Goal: Task Accomplishment & Management: Complete application form

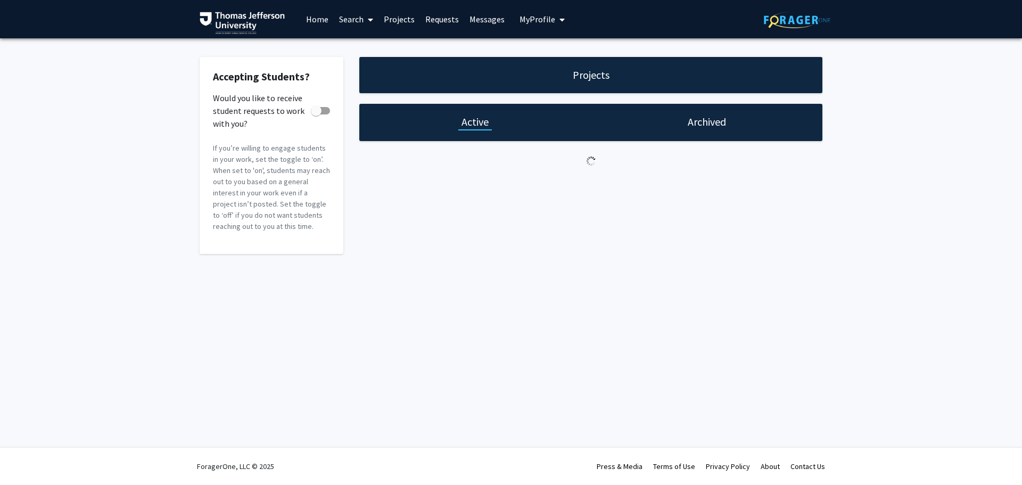
checkbox input "true"
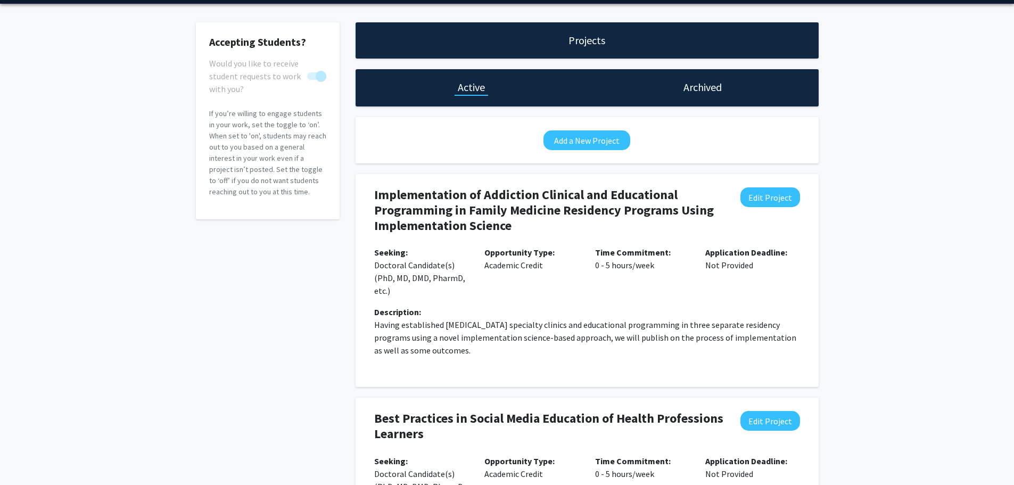
scroll to position [53, 0]
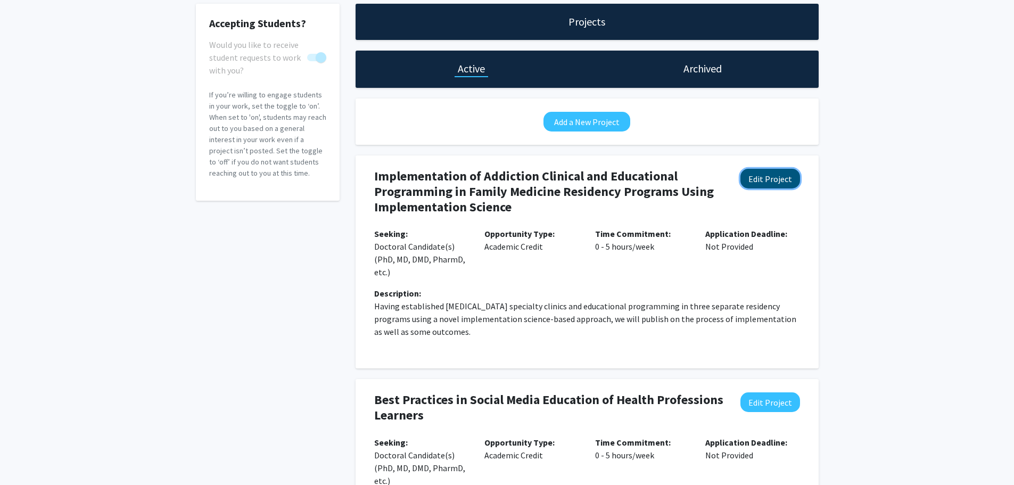
click at [767, 177] on button "Edit Project" at bounding box center [771, 179] width 60 height 20
select select "0 - 5"
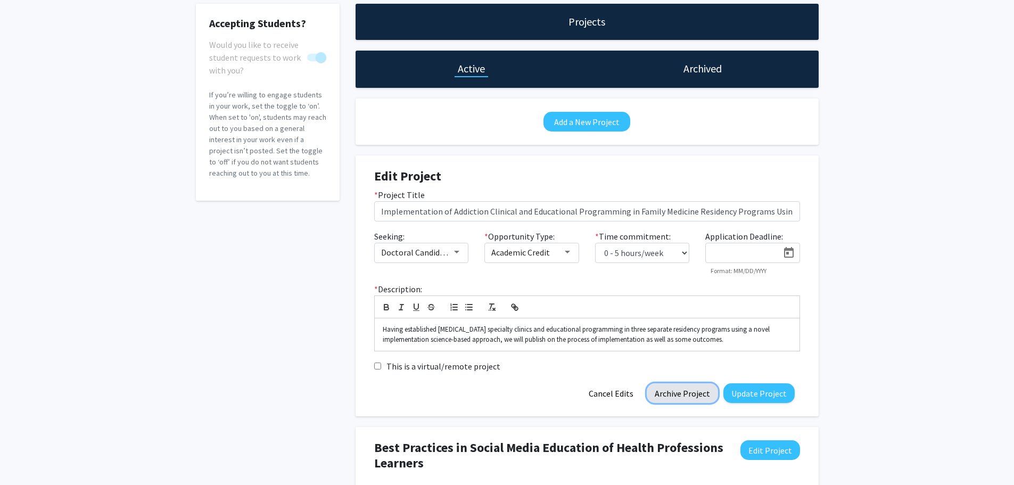
click at [684, 402] on button "Archive Project" at bounding box center [682, 393] width 71 height 20
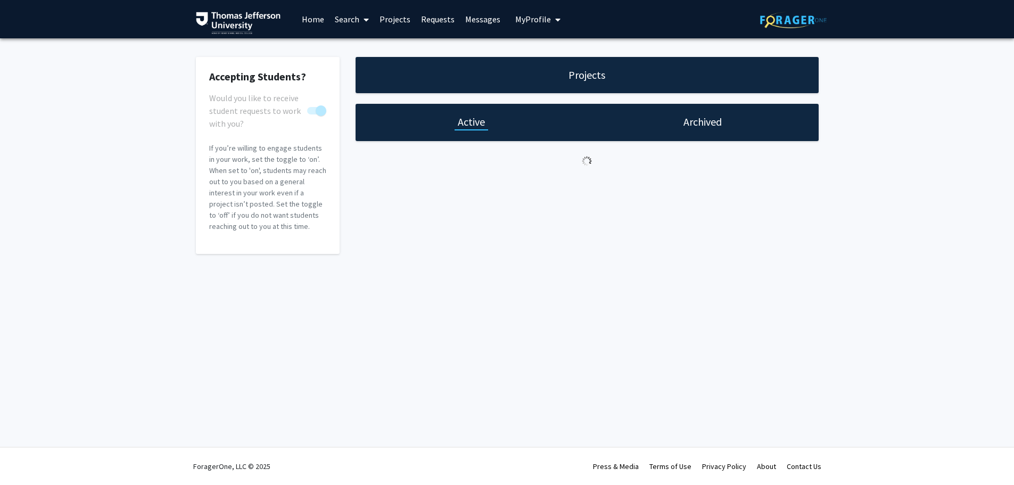
scroll to position [0, 0]
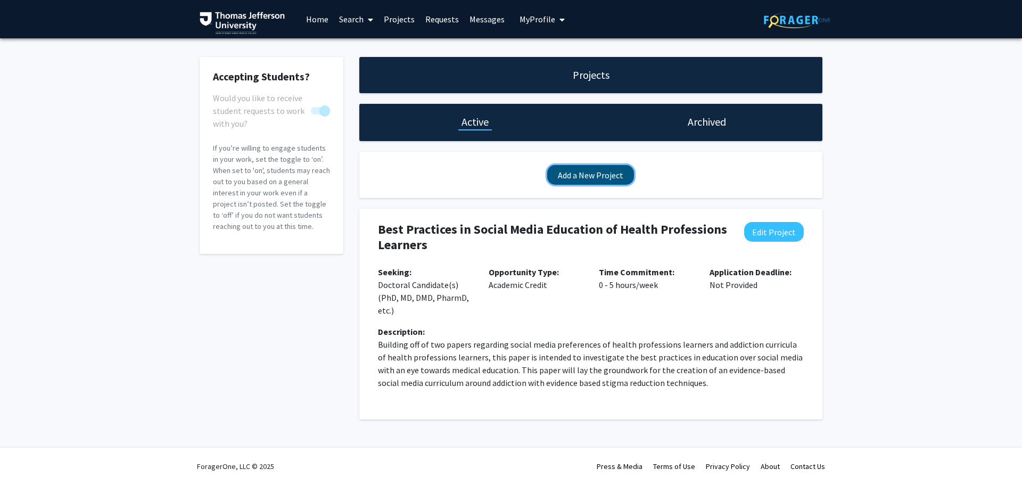
click at [582, 170] on button "Add a New Project" at bounding box center [590, 175] width 87 height 20
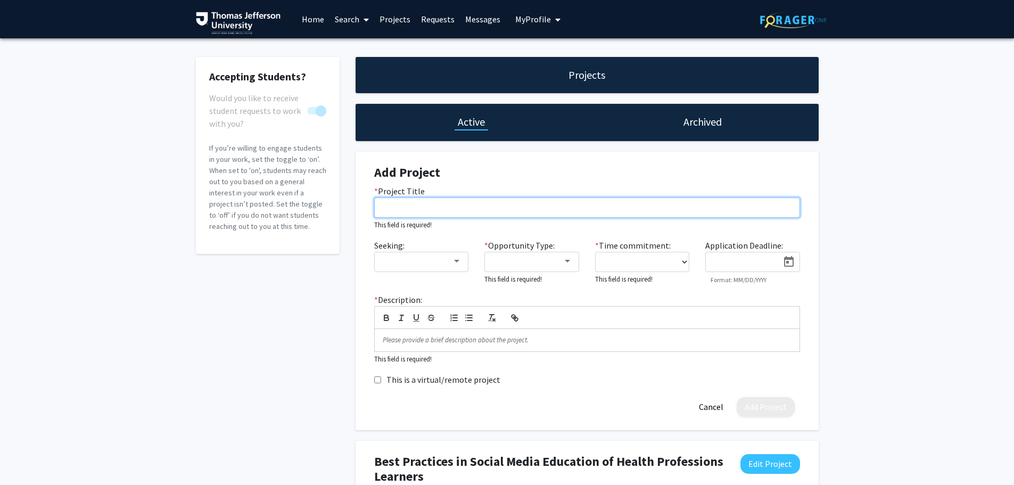
click at [402, 213] on input "* Project Title" at bounding box center [587, 208] width 426 height 20
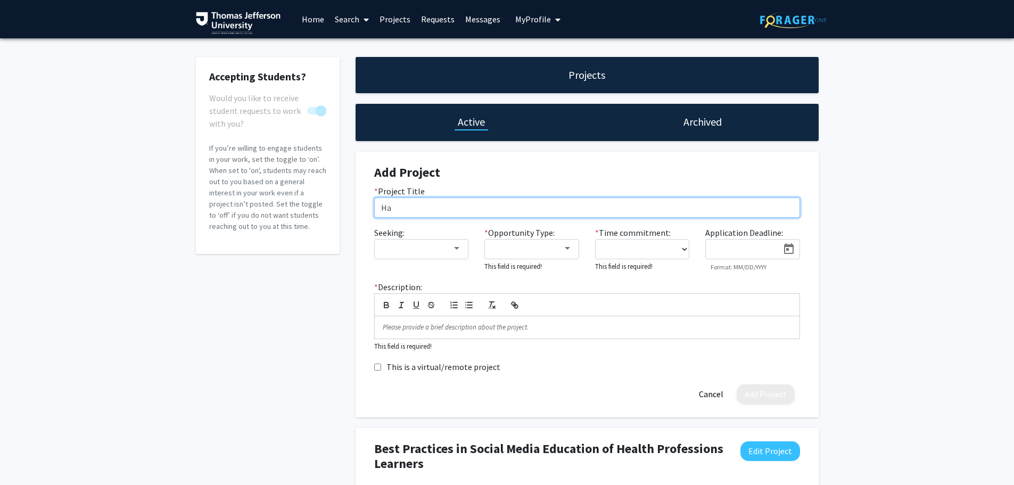
type input "H"
type input "[MEDICAL_DATA] Apparel and Stickers to de-stigmatize addiction"
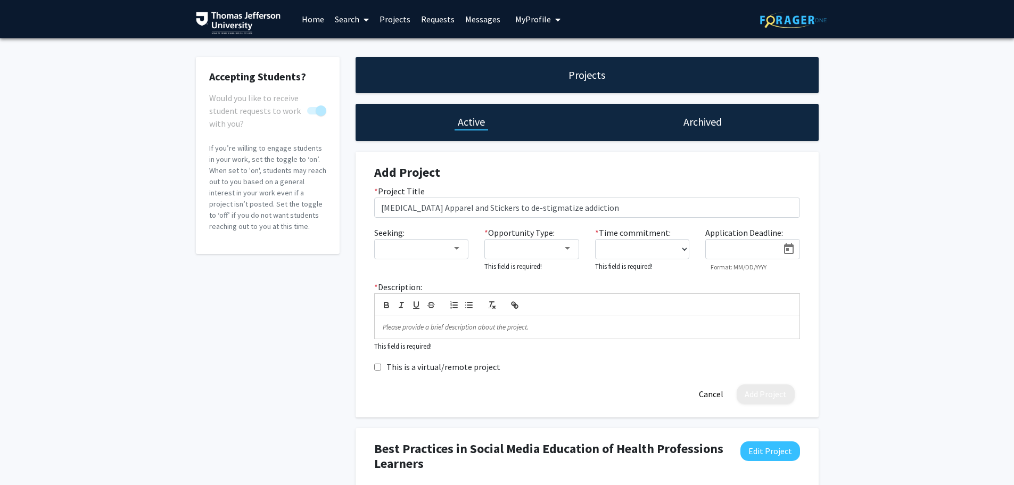
click at [614, 163] on div "Add Project * Project Title [MEDICAL_DATA] Apparel and Stickers to de-stigmatiz…" at bounding box center [587, 285] width 447 height 266
click at [400, 242] on div at bounding box center [416, 248] width 71 height 13
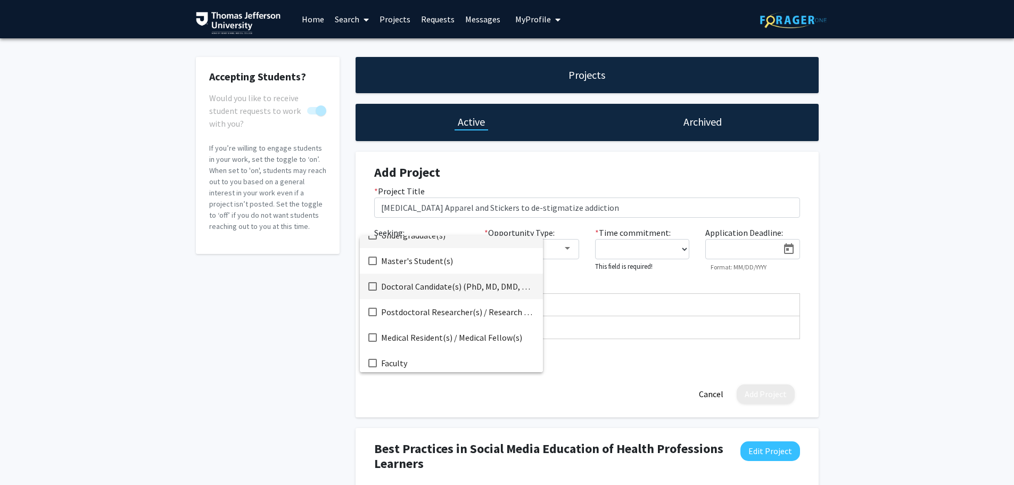
scroll to position [17, 0]
click at [439, 279] on span "Doctoral Candidate(s) (PhD, MD, DMD, PharmD, etc.)" at bounding box center [457, 283] width 153 height 26
click at [897, 160] on div at bounding box center [507, 242] width 1014 height 485
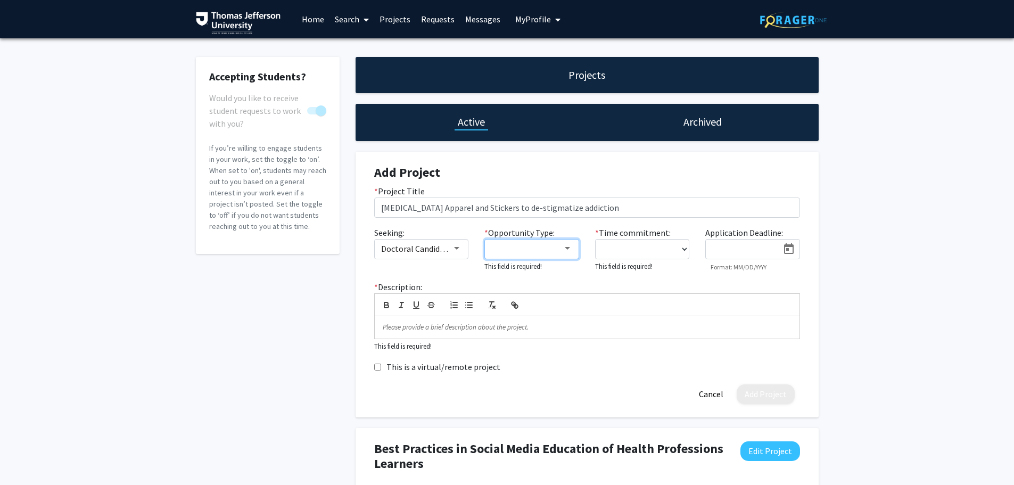
click at [571, 244] on div at bounding box center [568, 248] width 10 height 9
click at [519, 297] on span "Volunteer" at bounding box center [537, 300] width 93 height 26
click at [677, 246] on div at bounding box center [507, 242] width 1014 height 485
click at [684, 249] on select "0 - 5 hours/week 5 - 10 hours/week 10 - 15 hours/week 15 - 20 hours/week 20 - 3…" at bounding box center [642, 249] width 95 height 20
select select "0 - 5"
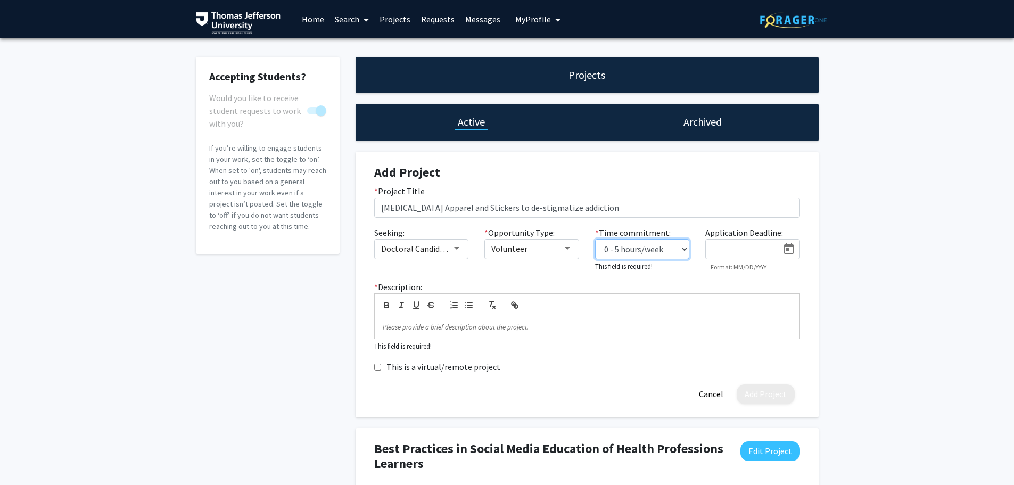
click at [595, 239] on select "0 - 5 hours/week 5 - 10 hours/week 10 - 15 hours/week 15 - 20 hours/week 20 - 3…" at bounding box center [642, 249] width 95 height 20
click at [750, 242] on div at bounding box center [742, 246] width 72 height 17
click at [434, 322] on p at bounding box center [587, 326] width 409 height 10
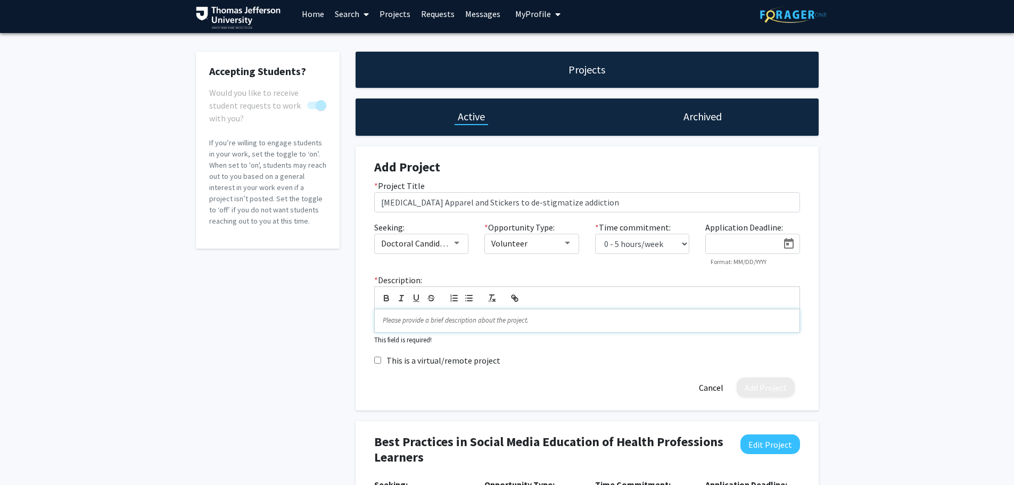
scroll to position [0, 0]
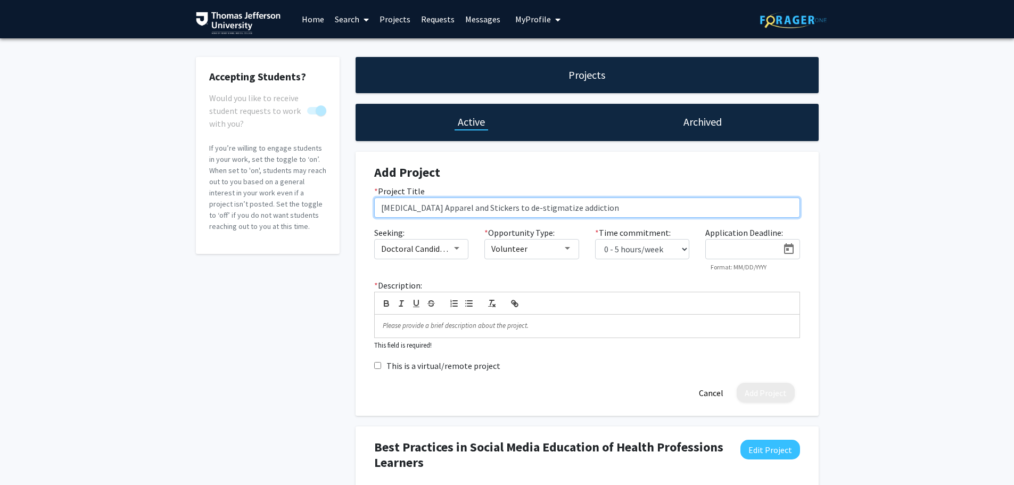
click at [443, 209] on input "[MEDICAL_DATA] Apparel and Stickers to de-stigmatize addiction" at bounding box center [587, 208] width 426 height 20
type input "[MEDICAL_DATA] apparel and Stickers to de-stigmatize addiction"
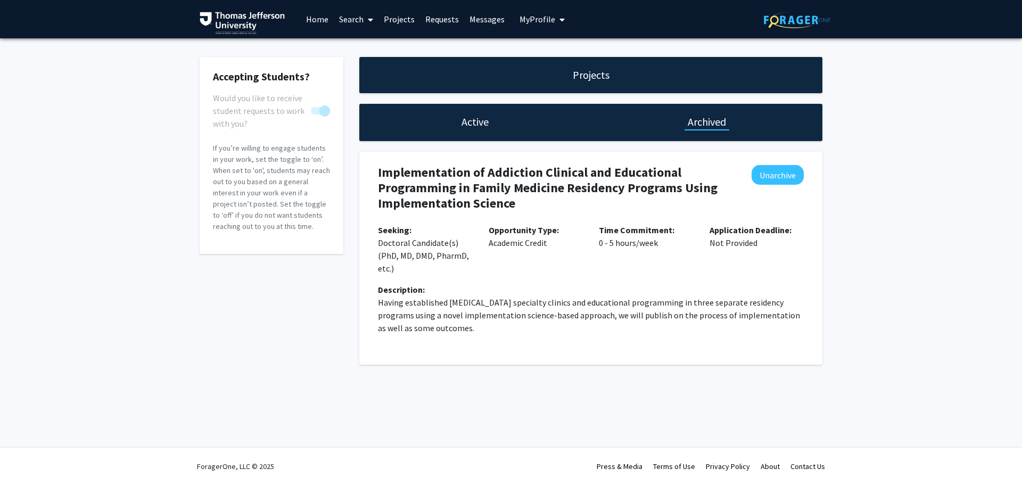
click at [476, 126] on h1 "Active" at bounding box center [475, 121] width 27 height 15
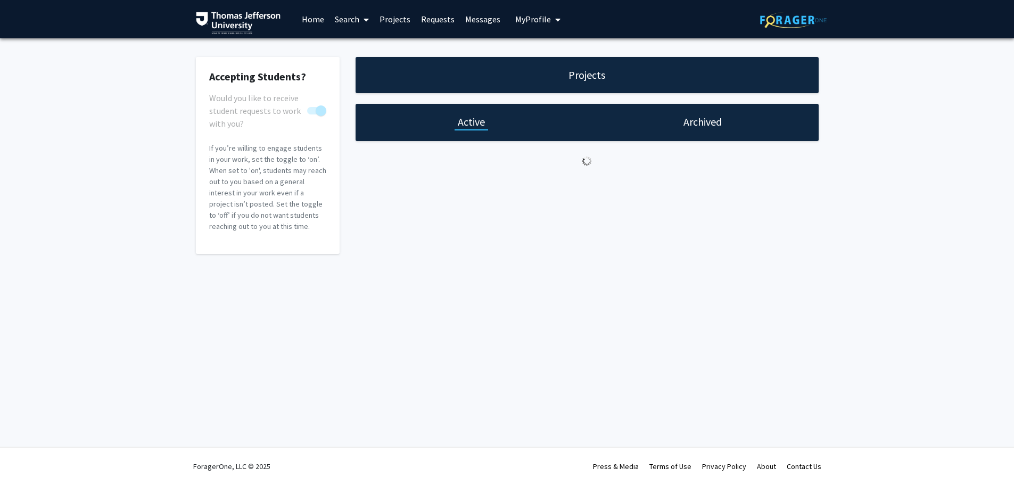
select select "0 - 5"
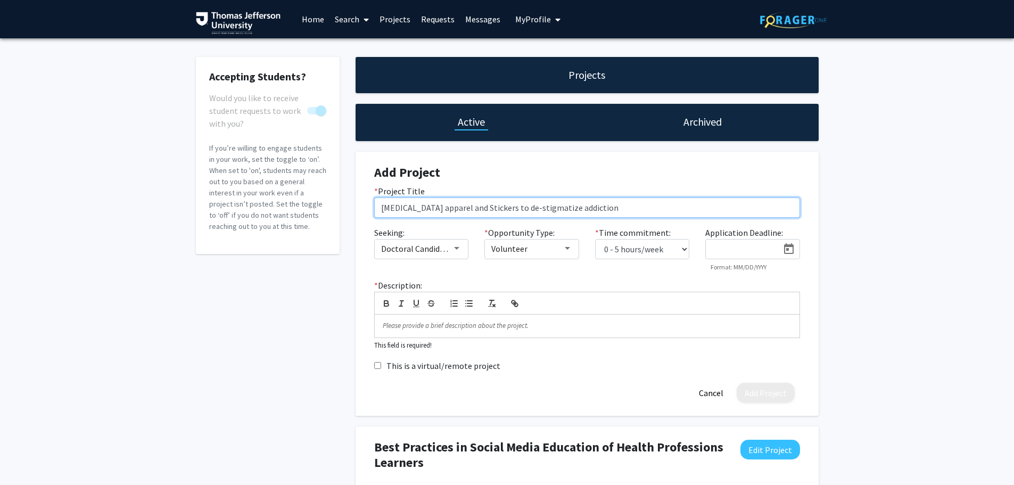
click at [445, 207] on input "[MEDICAL_DATA] apparel and Stickers to de-stigmatize addiction" at bounding box center [587, 208] width 426 height 20
type input "[MEDICAL_DATA] Apparel and Stickers to de-stigmatize addiction"
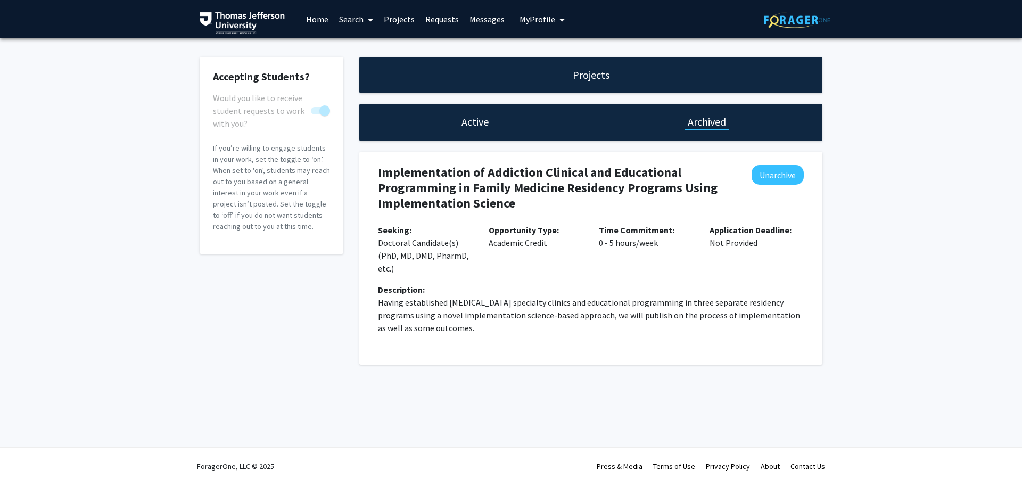
click at [474, 131] on div "Active" at bounding box center [475, 122] width 232 height 37
click at [476, 125] on h1 "Active" at bounding box center [475, 121] width 27 height 15
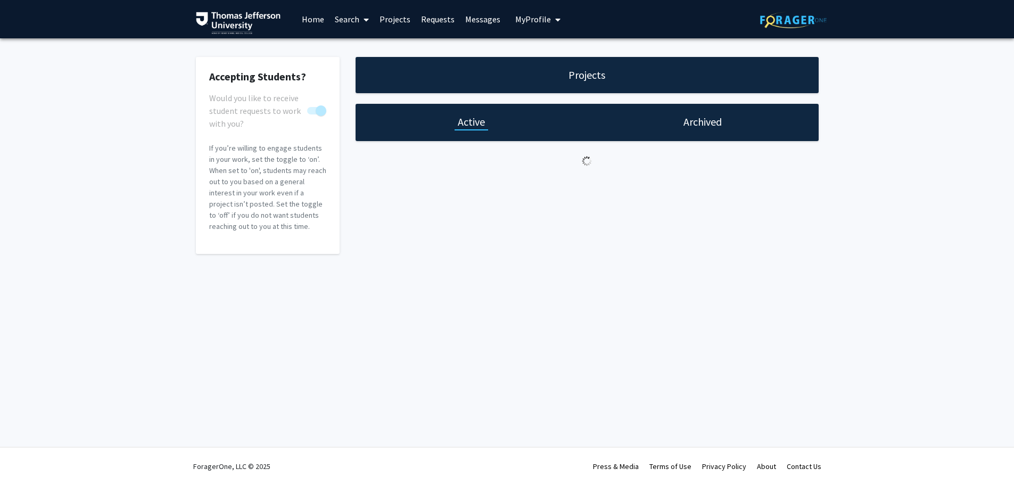
select select "0 - 5"
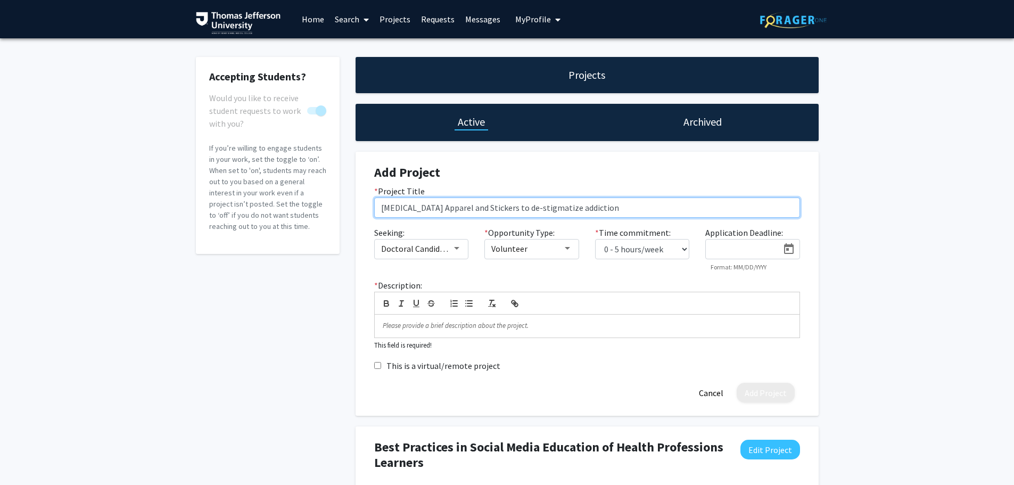
click at [530, 205] on input "[MEDICAL_DATA] Apparel and Stickers to de-stigmatize addiction" at bounding box center [587, 208] width 426 height 20
type input "[MEDICAL_DATA] Apparel and Stickers to De-stigmatize addiction"
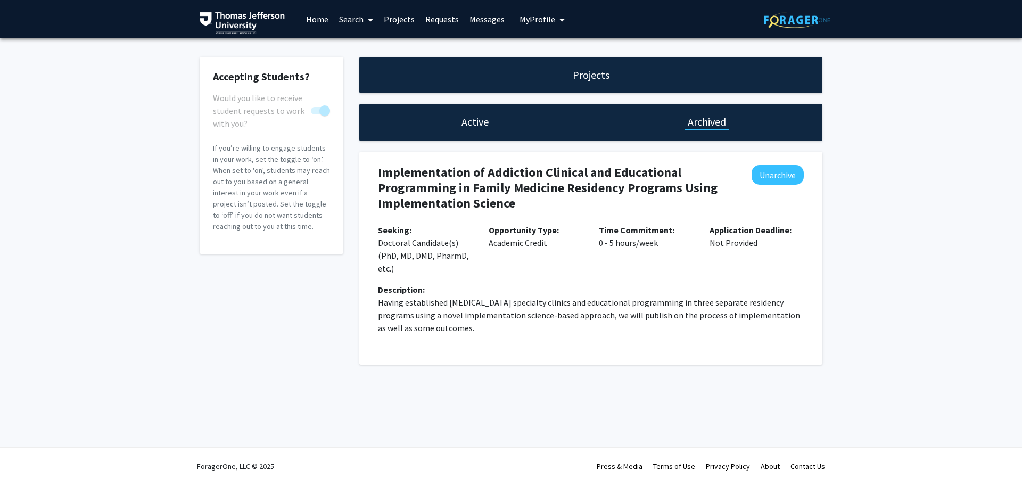
select select "0 - 5"
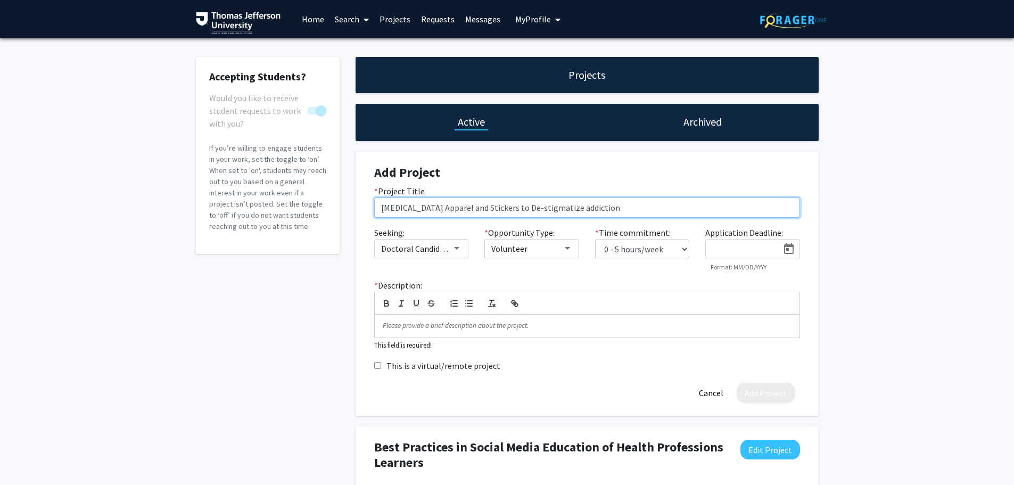
click at [537, 210] on input "[MEDICAL_DATA] Apparel and Stickers to De-stigmatize addiction" at bounding box center [587, 208] width 426 height 20
click at [540, 210] on input "[MEDICAL_DATA] Apparel and Stickers to De-stigmatize addiction" at bounding box center [587, 208] width 426 height 20
click at [578, 207] on input "[MEDICAL_DATA] Apparel and Stickers to De-Stigmatize addiction" at bounding box center [587, 208] width 426 height 20
click at [624, 208] on input "[MEDICAL_DATA] Apparel and Stickers to De-Stigmatize Addiction" at bounding box center [587, 208] width 426 height 20
drag, startPoint x: 603, startPoint y: 213, endPoint x: 572, endPoint y: 218, distance: 30.8
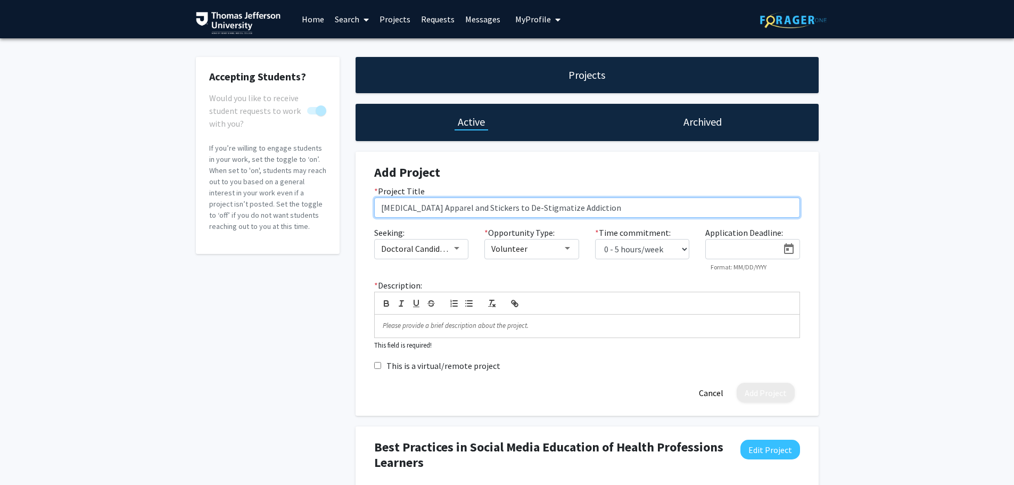
click at [572, 218] on div "* Project Title [MEDICAL_DATA] Apparel and Stickers to De-Stigmatize Addiction" at bounding box center [587, 206] width 442 height 42
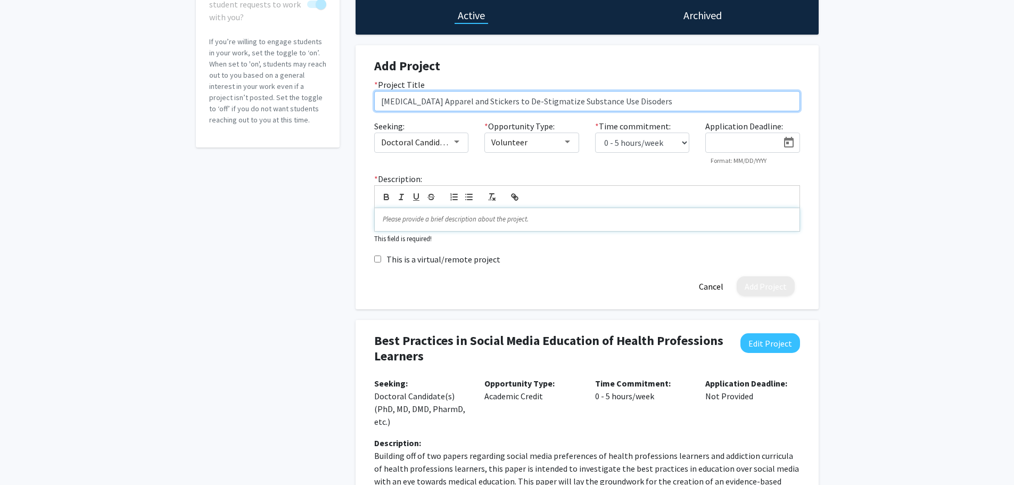
type input "[MEDICAL_DATA] Apparel and Stickers to De-Stigmatize Substance Use Disoders"
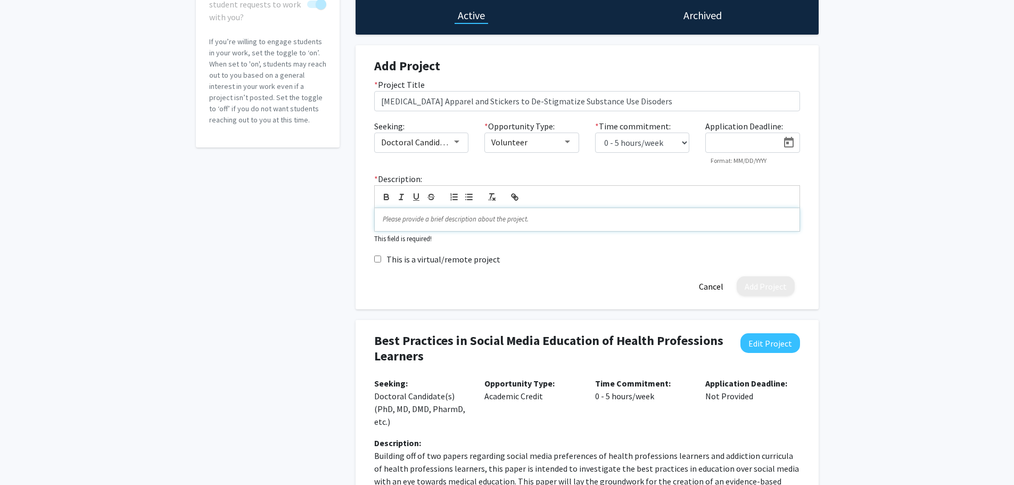
click at [429, 224] on p at bounding box center [587, 220] width 409 height 10
click at [465, 222] on p at bounding box center [587, 220] width 409 height 10
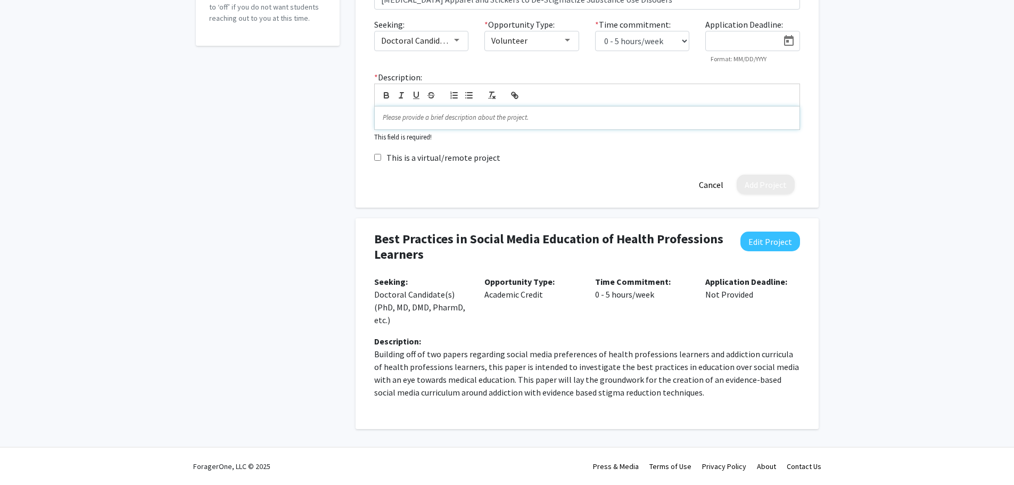
scroll to position [155, 0]
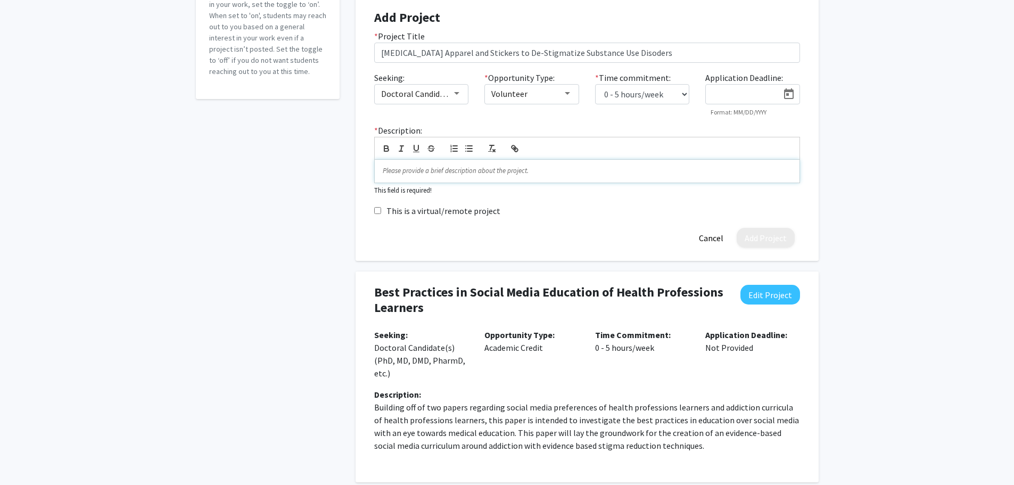
click at [497, 178] on div at bounding box center [587, 171] width 425 height 22
click at [499, 175] on p at bounding box center [587, 171] width 409 height 10
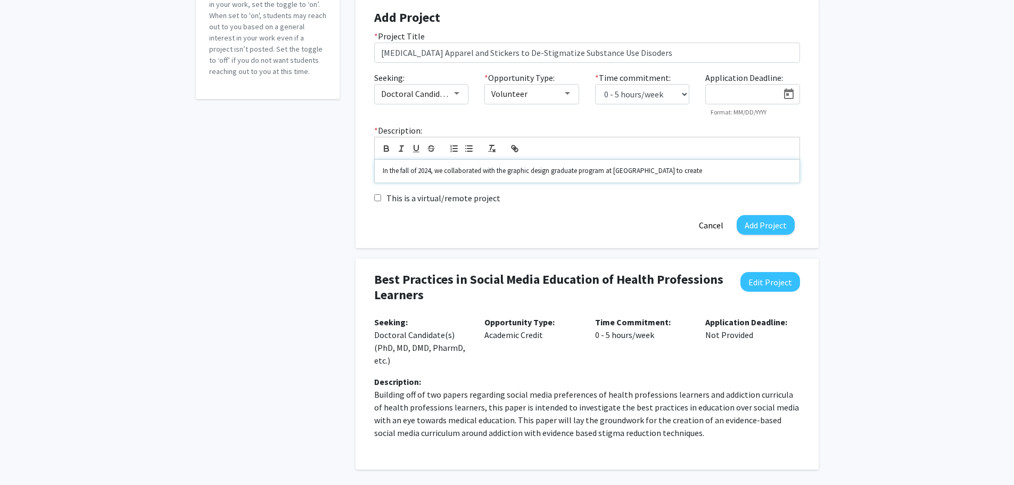
click at [442, 168] on p "In the fall of 2024, we collaborated with the graphic design graduate program a…" at bounding box center [587, 171] width 409 height 10
click at [676, 171] on p "In the fall of 2024, SKMC collaborated with the graphic design graduate program…" at bounding box center [587, 171] width 409 height 10
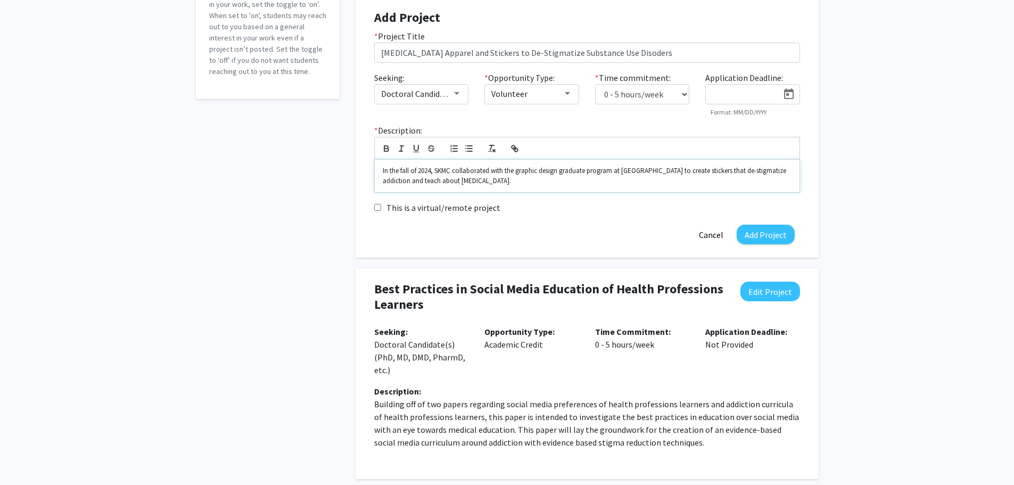
click at [489, 181] on p "In the fall of 2024, SKMC collaborated with the graphic design graduate program…" at bounding box center [587, 176] width 409 height 20
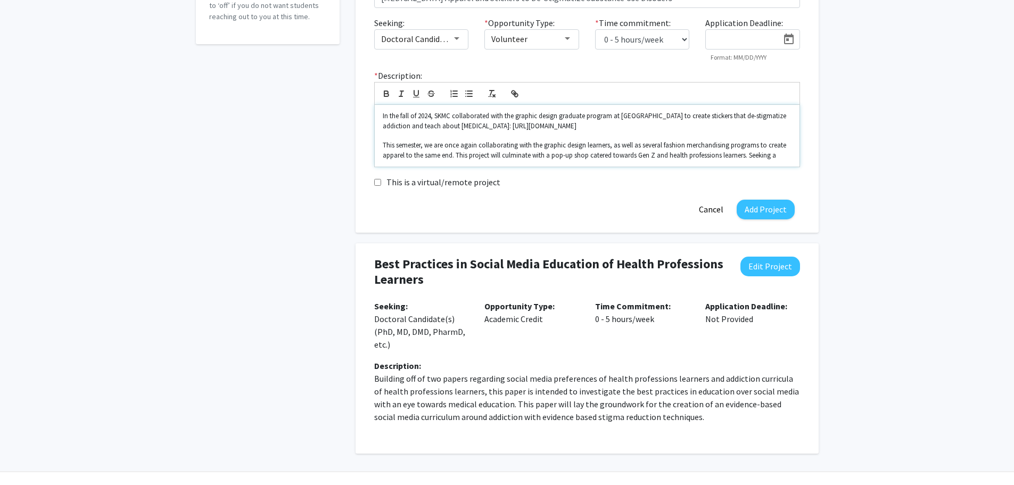
scroll to position [191, 0]
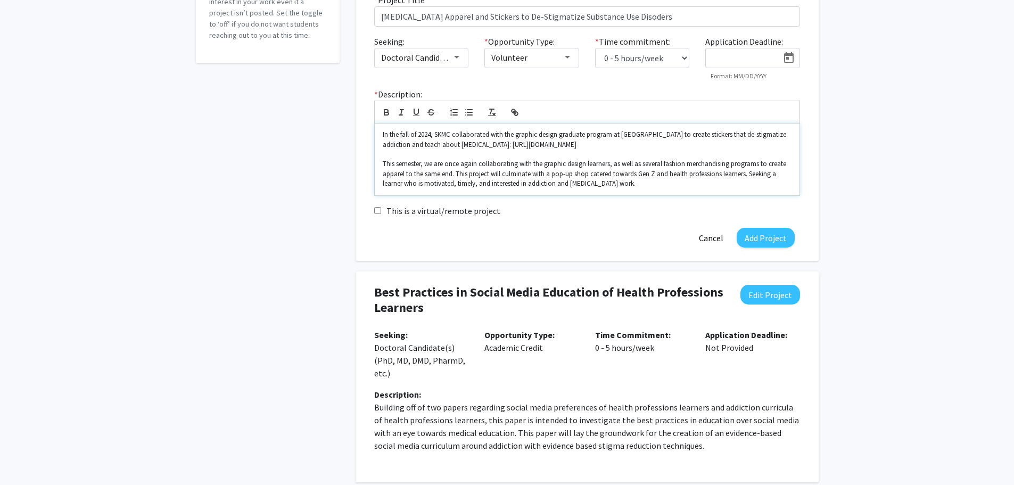
click at [475, 188] on p "This semester, we are once again collaborating with the graphic design learners…" at bounding box center [587, 173] width 409 height 29
click at [476, 188] on p "This semester, we are once again collaborating with the graphic design learners…" at bounding box center [587, 173] width 409 height 29
click at [442, 188] on p "This semester, we are once again collaborating with the graphic design learners…" at bounding box center [587, 173] width 409 height 29
click at [662, 188] on p "This semester, we are once again collaborating with the graphic design learners…" at bounding box center [587, 173] width 409 height 29
click at [747, 184] on p "This semester, we are once again collaborating with the graphic design learners…" at bounding box center [587, 173] width 409 height 29
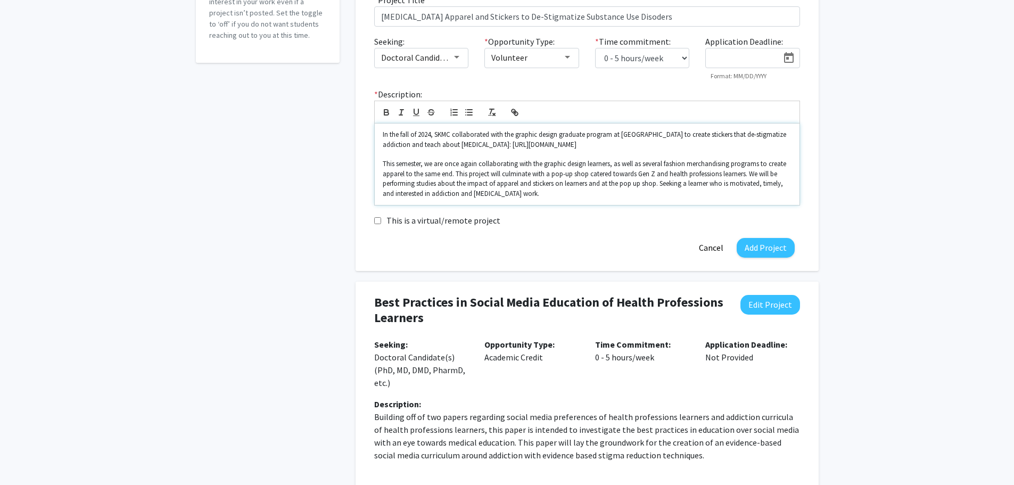
click at [551, 199] on p "This semester, we are once again collaborating with the graphic design learners…" at bounding box center [587, 178] width 409 height 39
click at [775, 198] on p "This semester, we are once again collaborating with the graphic design learners…" at bounding box center [587, 178] width 409 height 39
click at [653, 197] on p "This semester, we are once again collaborating with the graphic design learners…" at bounding box center [587, 178] width 409 height 39
click at [673, 199] on p "This semester, we are once again collaborating with the graphic design learners…" at bounding box center [587, 178] width 409 height 39
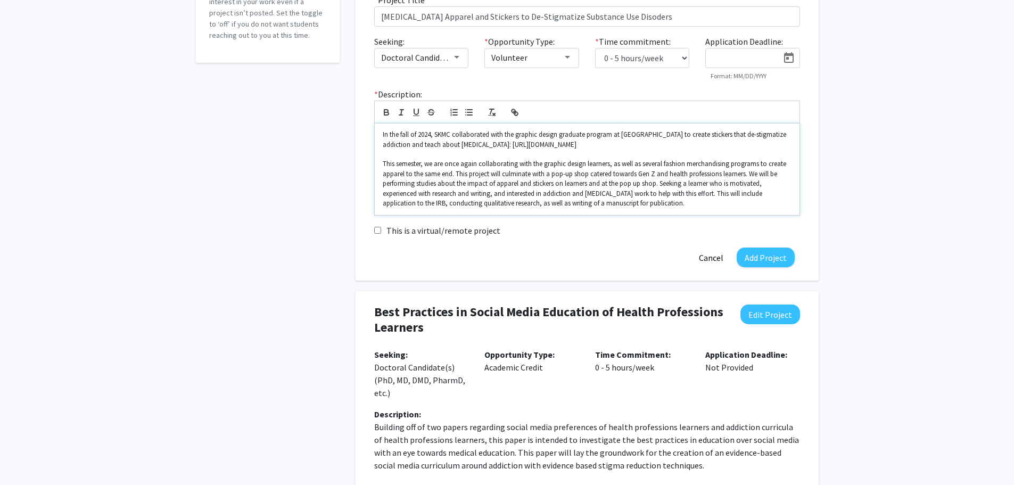
scroll to position [31, 0]
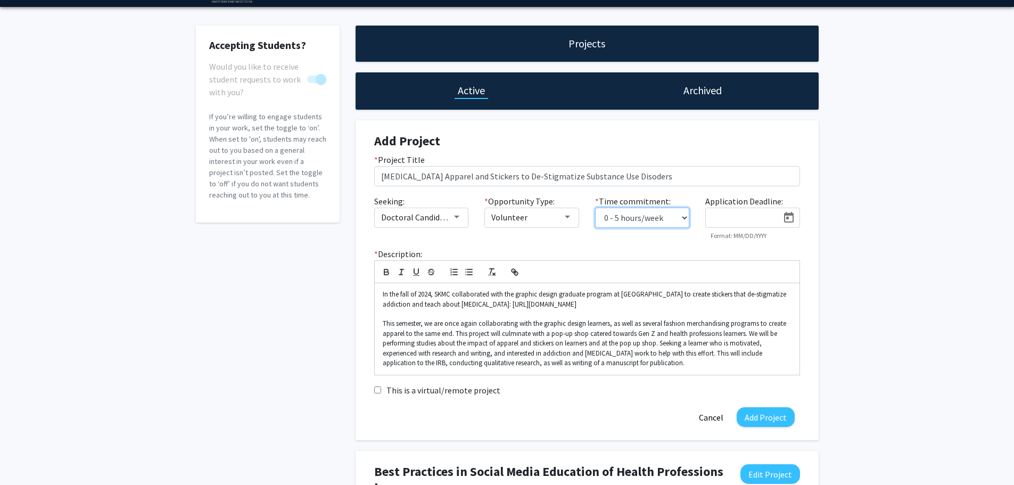
click at [685, 215] on select "0 - 5 hours/week 5 - 10 hours/week 10 - 15 hours/week 15 - 20 hours/week 20 - 3…" at bounding box center [642, 218] width 95 height 20
click at [595, 208] on select "0 - 5 hours/week 5 - 10 hours/week 10 - 15 hours/week 15 - 20 hours/week 20 - 3…" at bounding box center [642, 218] width 95 height 20
click at [766, 427] on button "Add Project" at bounding box center [766, 417] width 58 height 20
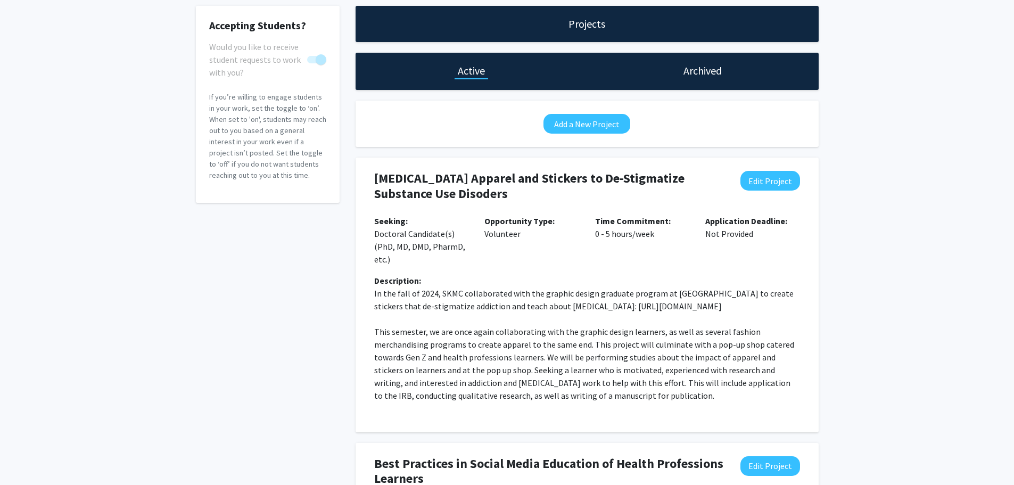
scroll to position [0, 0]
